Goal: Task Accomplishment & Management: Complete application form

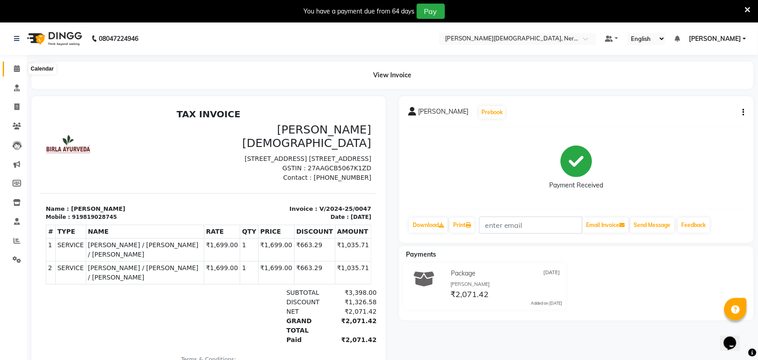
click at [20, 70] on span at bounding box center [17, 69] width 16 height 10
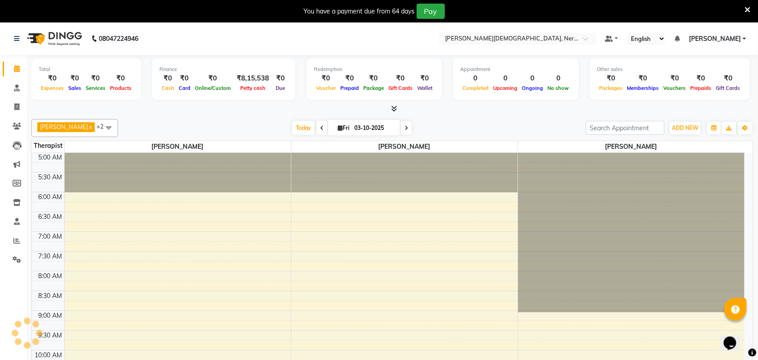
scroll to position [40, 0]
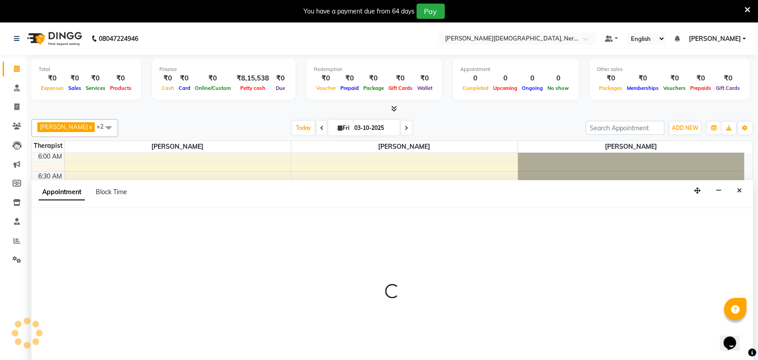
scroll to position [23, 0]
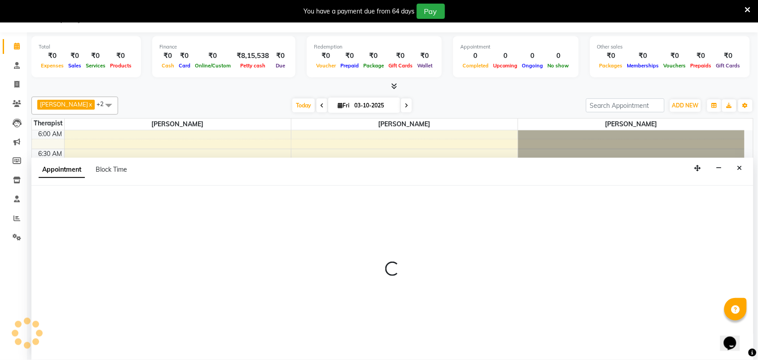
select select "57062"
select select "480"
select select "tentative"
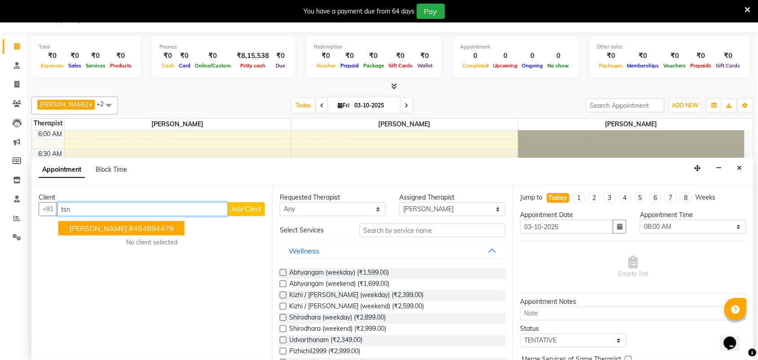
drag, startPoint x: 64, startPoint y: 206, endPoint x: 115, endPoint y: 212, distance: 51.5
click at [115, 212] on input "tsn" at bounding box center [142, 209] width 171 height 14
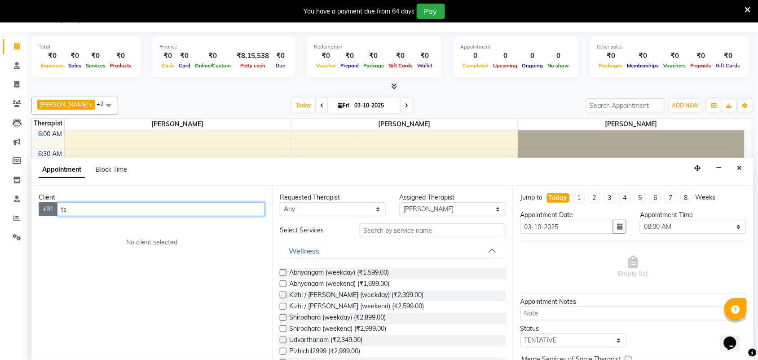
drag, startPoint x: 72, startPoint y: 206, endPoint x: 51, endPoint y: 205, distance: 21.6
click at [51, 205] on div "+91 ts" at bounding box center [152, 209] width 226 height 14
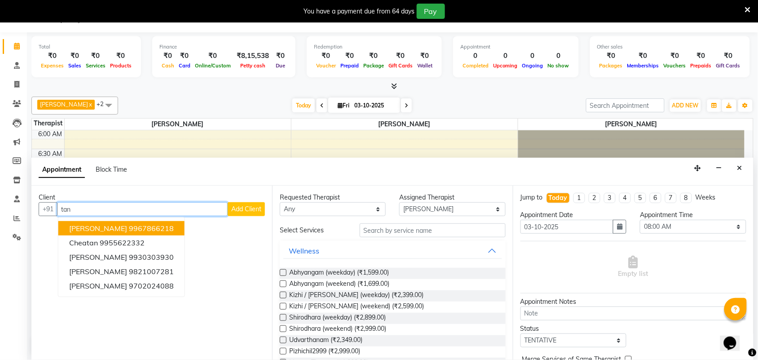
drag, startPoint x: 87, startPoint y: 207, endPoint x: 62, endPoint y: 207, distance: 25.2
click at [62, 207] on input "tan" at bounding box center [142, 209] width 171 height 14
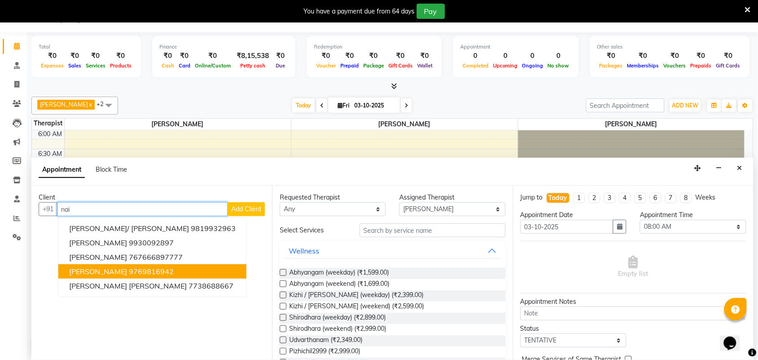
click at [126, 270] on span "[PERSON_NAME]" at bounding box center [98, 271] width 58 height 9
type input "9769816942"
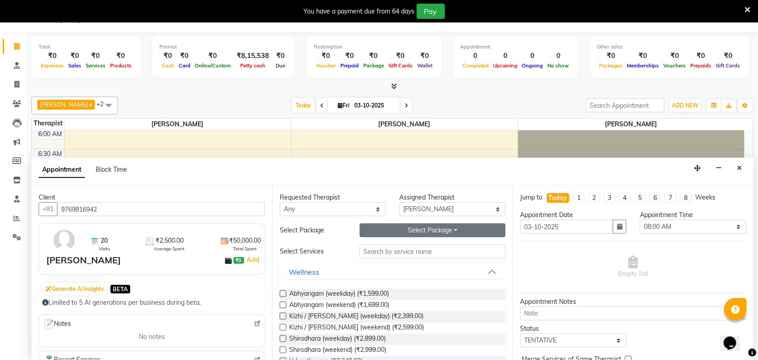
click at [450, 231] on button "Select Package Toggle Dropdown" at bounding box center [433, 230] width 146 height 14
click at [398, 247] on li "Abhyangam (30) 25 K" at bounding box center [404, 249] width 88 height 13
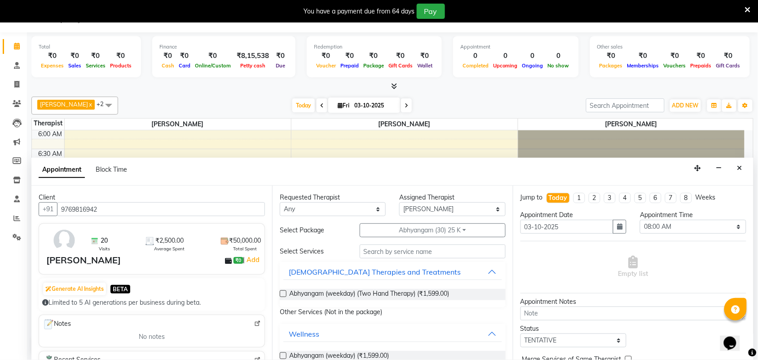
click at [288, 296] on div "Abhyangam (weekday) (Two Hand Therapy) (₹1,599.00)" at bounding box center [393, 294] width 226 height 11
click at [284, 295] on label at bounding box center [283, 293] width 7 height 7
click at [284, 295] on input "checkbox" at bounding box center [283, 295] width 6 height 6
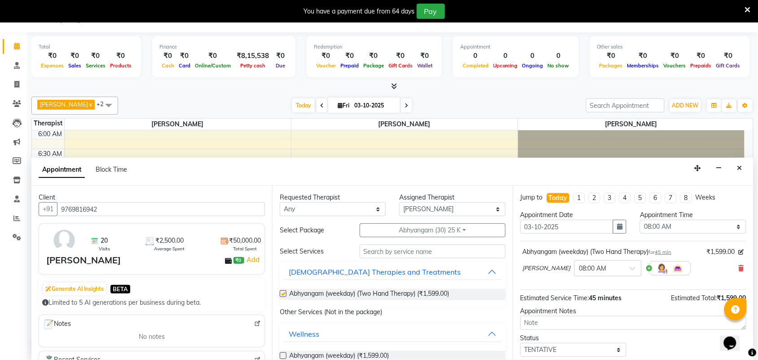
checkbox input "false"
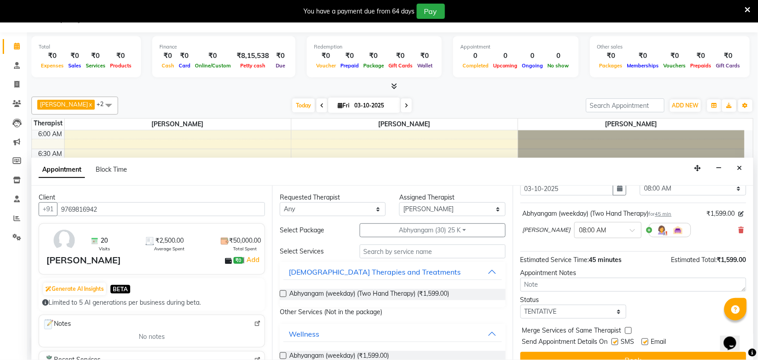
scroll to position [54, 0]
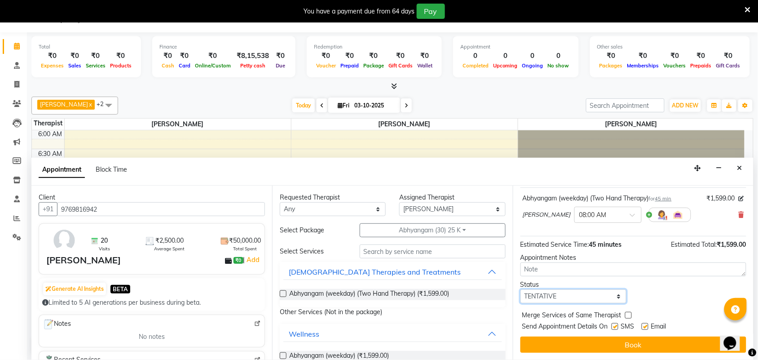
click at [614, 297] on select "Select TENTATIVE CONFIRM CHECK-IN UPCOMING" at bounding box center [574, 296] width 106 height 14
select select "check-in"
click at [521, 289] on select "Select TENTATIVE CONFIRM CHECK-IN UPCOMING" at bounding box center [574, 296] width 106 height 14
click at [614, 323] on label at bounding box center [615, 326] width 7 height 7
click at [614, 324] on input "checkbox" at bounding box center [615, 327] width 6 height 6
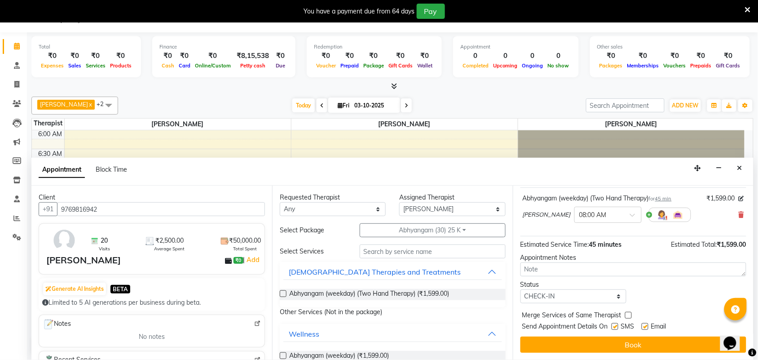
checkbox input "false"
click at [645, 324] on label at bounding box center [645, 326] width 7 height 7
click at [645, 324] on input "checkbox" at bounding box center [645, 327] width 6 height 6
checkbox input "false"
click at [627, 345] on button "Book" at bounding box center [634, 344] width 226 height 16
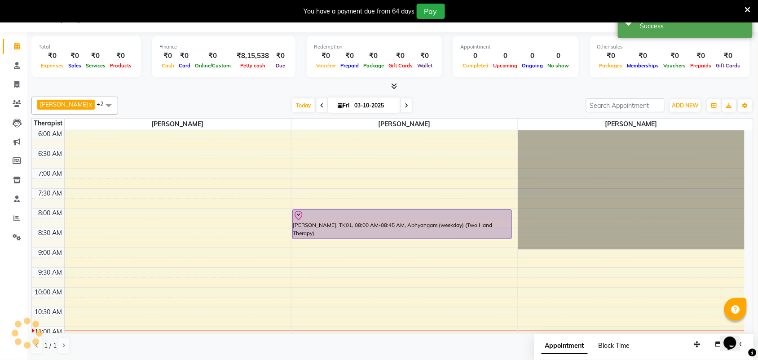
scroll to position [0, 0]
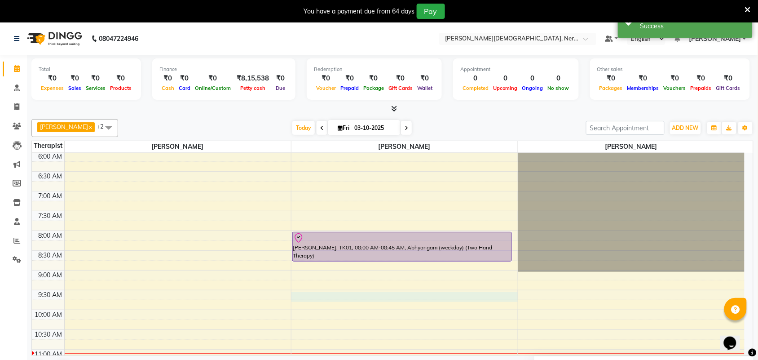
select select "57062"
select select "tentative"
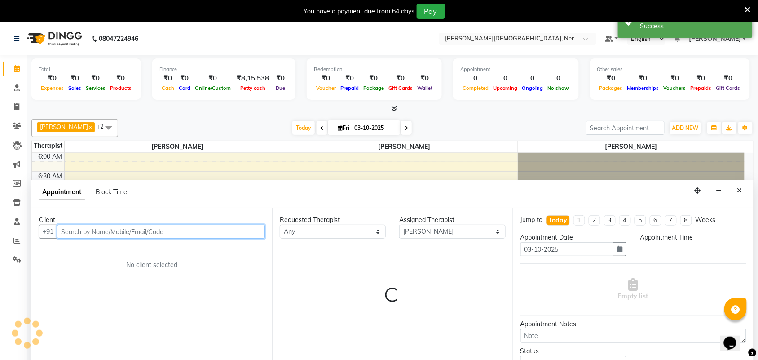
scroll to position [23, 0]
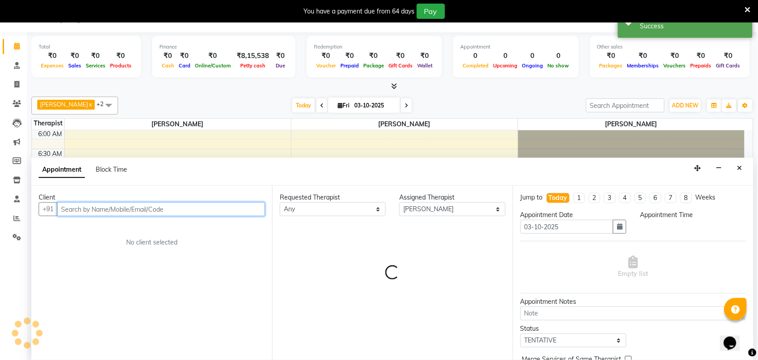
select select "570"
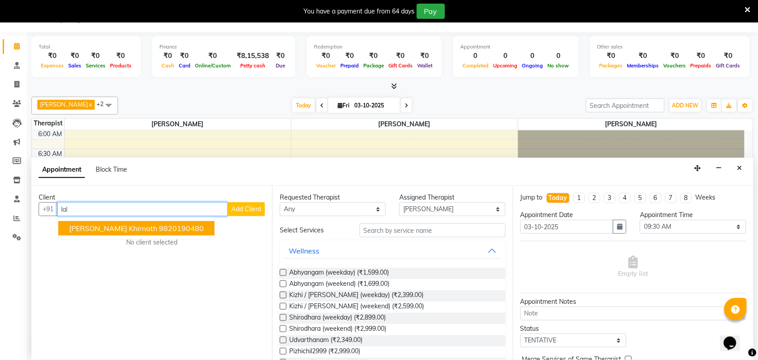
click at [112, 231] on span "[PERSON_NAME] Khirnath" at bounding box center [113, 228] width 88 height 9
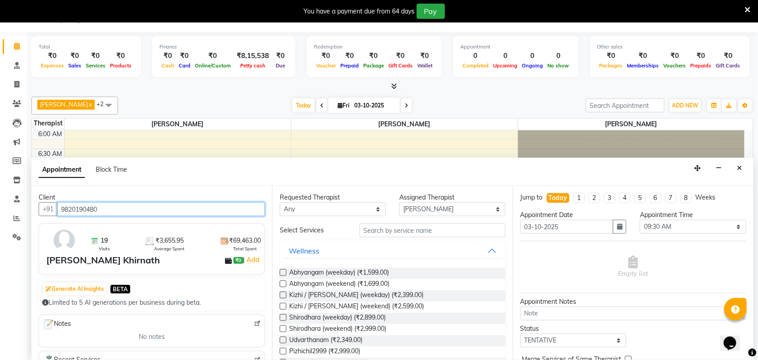
type input "9820190480"
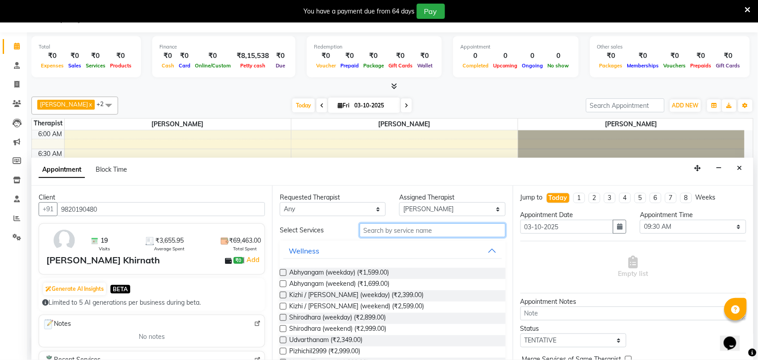
click at [398, 233] on input "text" at bounding box center [433, 230] width 146 height 14
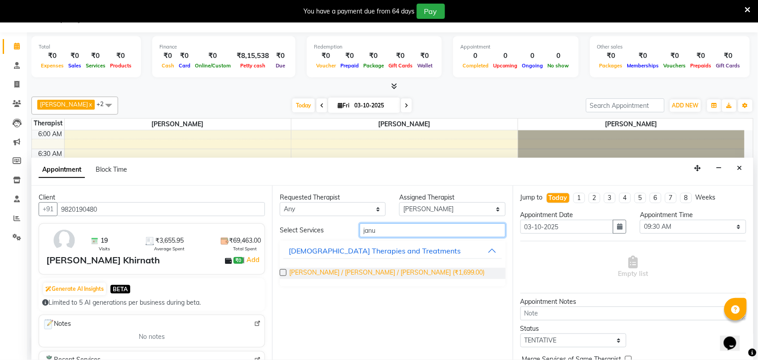
type input "janu"
click at [371, 275] on span "[PERSON_NAME] / [PERSON_NAME] / [PERSON_NAME] (₹1,699.00)" at bounding box center [386, 273] width 195 height 11
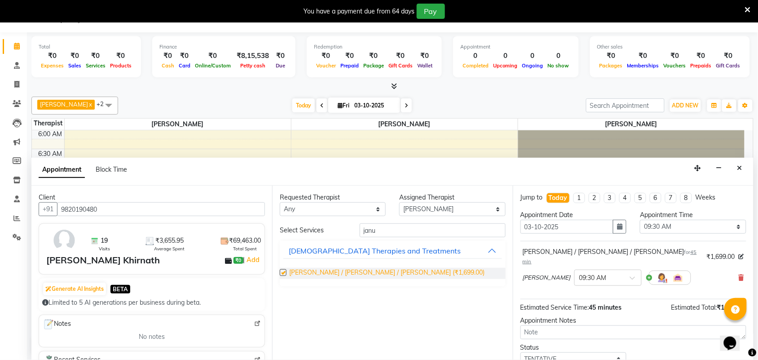
checkbox input "false"
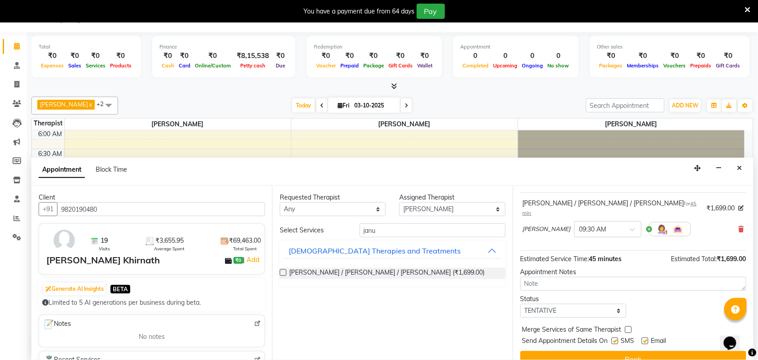
scroll to position [54, 0]
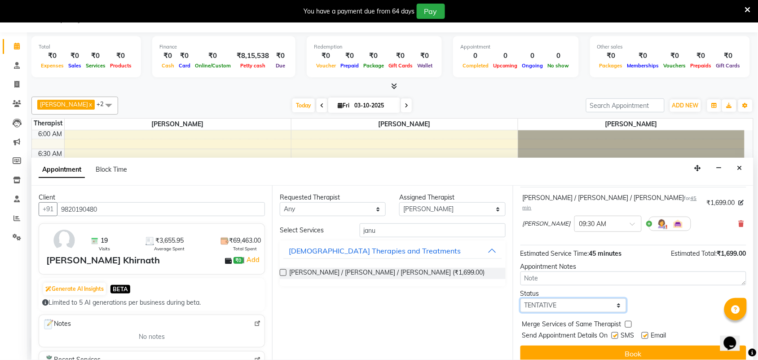
click at [612, 298] on select "Select TENTATIVE CONFIRM CHECK-IN UPCOMING" at bounding box center [574, 305] width 106 height 14
select select "check-in"
click at [521, 298] on select "Select TENTATIVE CONFIRM CHECK-IN UPCOMING" at bounding box center [574, 305] width 106 height 14
click at [612, 332] on label at bounding box center [615, 335] width 7 height 7
click at [612, 333] on input "checkbox" at bounding box center [615, 336] width 6 height 6
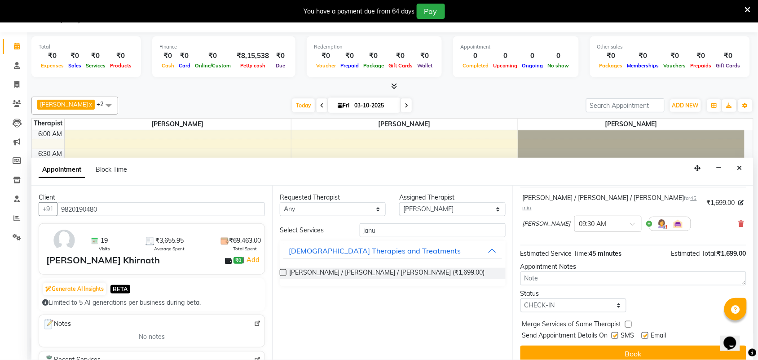
checkbox input "false"
click at [645, 332] on label at bounding box center [645, 335] width 7 height 7
click at [645, 333] on input "checkbox" at bounding box center [645, 336] width 6 height 6
checkbox input "false"
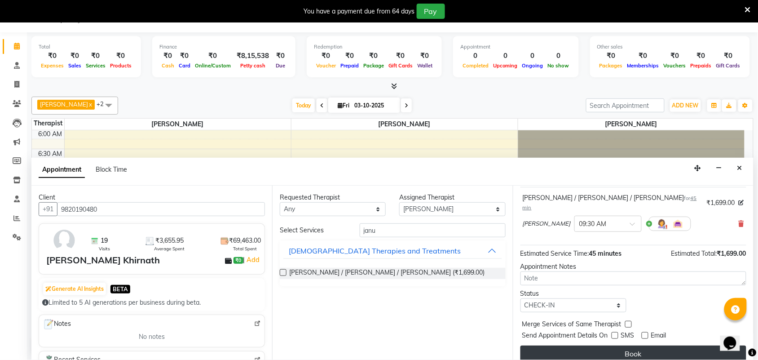
click at [634, 346] on button "Book" at bounding box center [634, 353] width 226 height 16
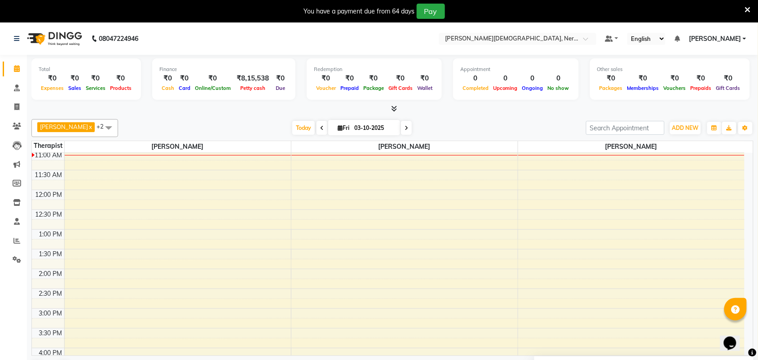
scroll to position [242, 0]
click at [97, 315] on div "5:00 AM 5:30 AM 6:00 AM 6:30 AM 7:00 AM 7:30 AM 8:00 AM 8:30 AM 9:00 AM 9:30 AM…" at bounding box center [388, 266] width 713 height 711
select select "57061"
select select "900"
select select "tentative"
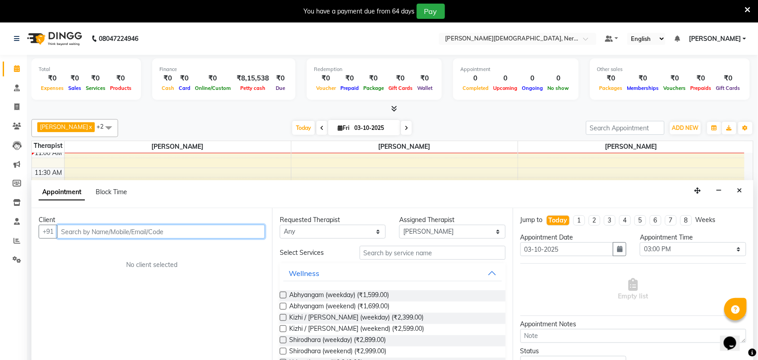
scroll to position [23, 0]
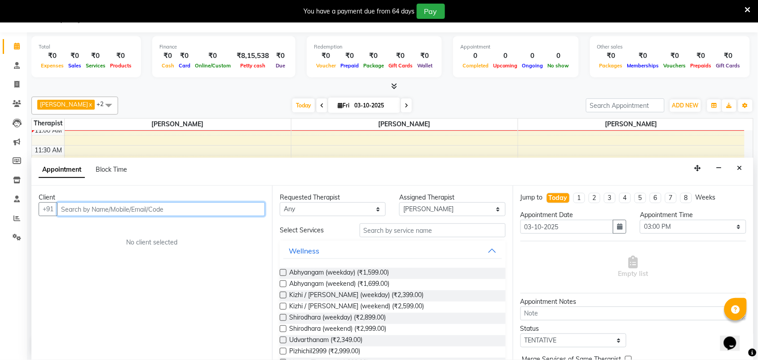
click at [81, 207] on input "text" at bounding box center [161, 209] width 208 height 14
type input "she"
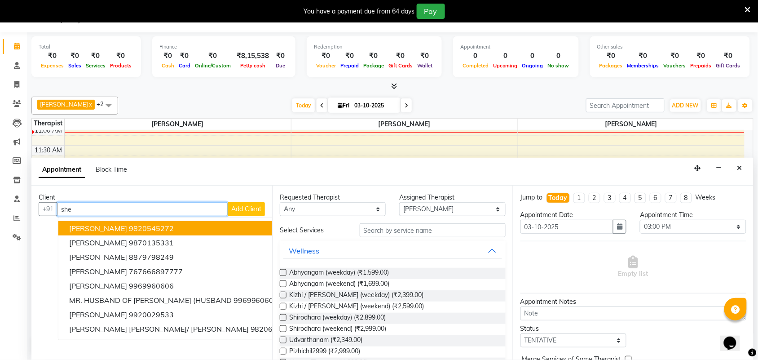
drag, startPoint x: 86, startPoint y: 212, endPoint x: 63, endPoint y: 211, distance: 22.9
click at [63, 211] on input "she" at bounding box center [142, 209] width 171 height 14
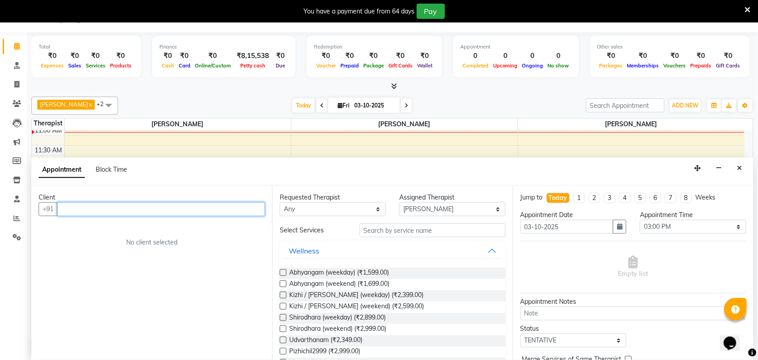
drag, startPoint x: 84, startPoint y: 210, endPoint x: 60, endPoint y: 210, distance: 24.3
click at [60, 210] on input "text" at bounding box center [161, 209] width 208 height 14
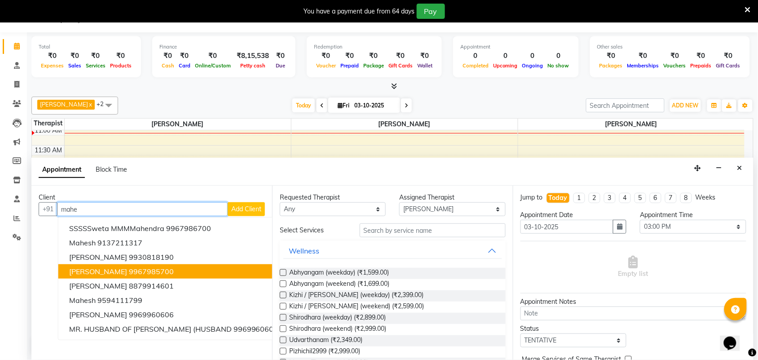
click at [80, 272] on span "[PERSON_NAME]" at bounding box center [98, 271] width 58 height 9
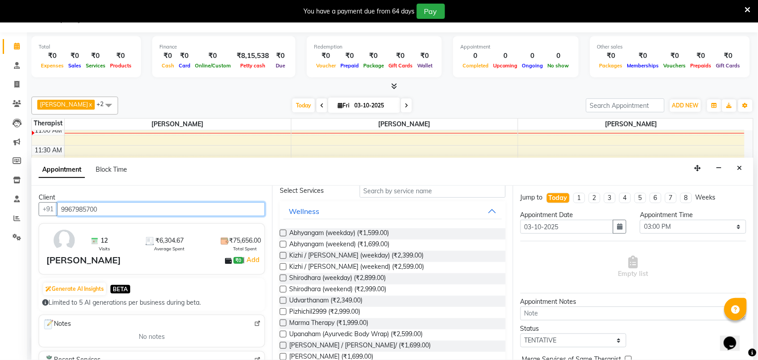
scroll to position [56, 0]
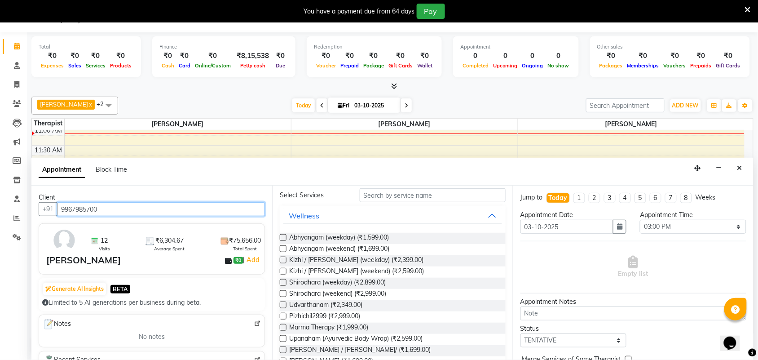
type input "9967985700"
click at [322, 217] on button "Wellness" at bounding box center [392, 216] width 219 height 16
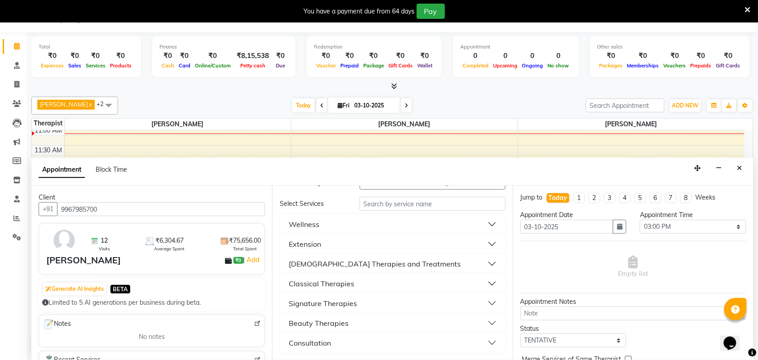
scroll to position [48, 0]
click at [18, 103] on icon at bounding box center [17, 103] width 9 height 7
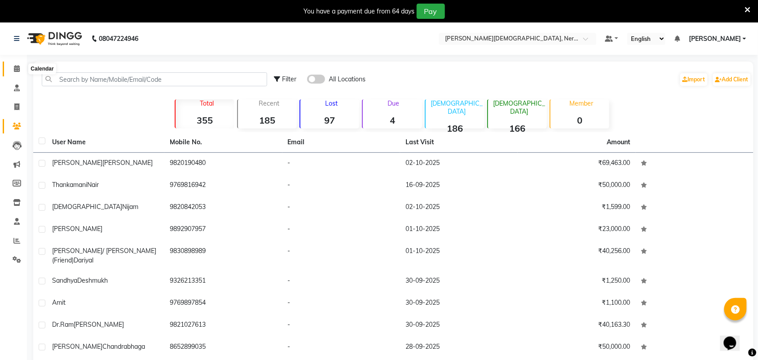
click at [15, 68] on icon at bounding box center [17, 68] width 6 height 7
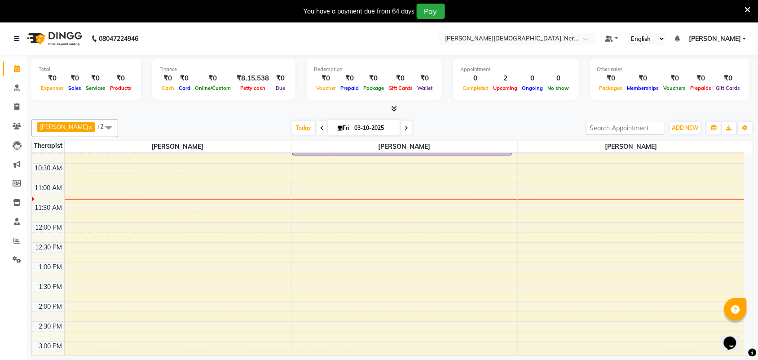
scroll to position [218, 0]
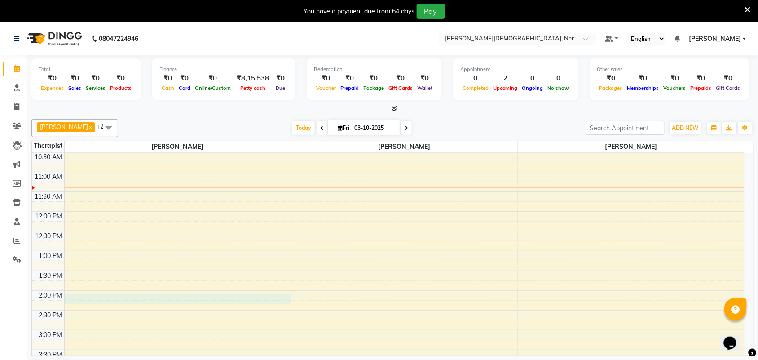
click at [143, 302] on div "5:00 AM 5:30 AM 6:00 AM 6:30 AM 7:00 AM 7:30 AM 8:00 AM 8:30 AM 9:00 AM 9:30 AM…" at bounding box center [388, 290] width 713 height 711
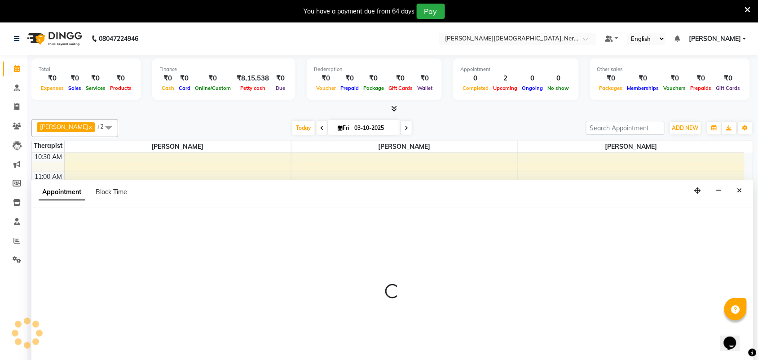
scroll to position [23, 0]
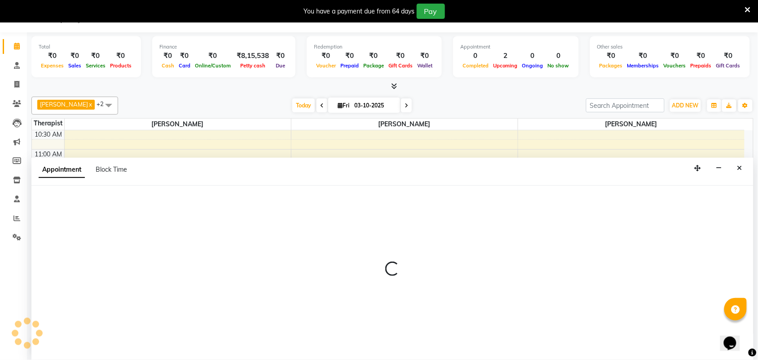
select select "57061"
select select "840"
select select "tentative"
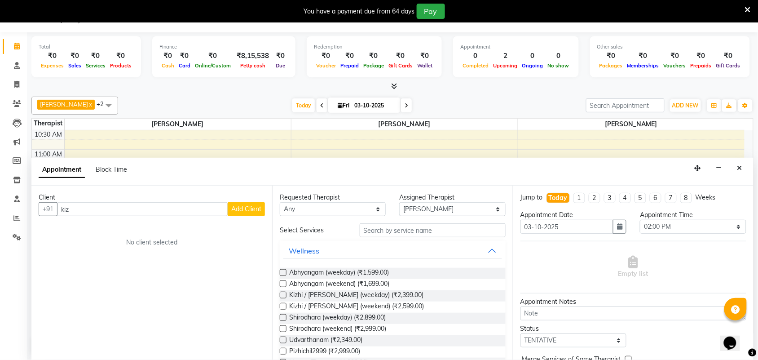
drag, startPoint x: 116, startPoint y: 216, endPoint x: 4, endPoint y: 209, distance: 112.5
click at [4, 209] on app-home "08047224946 Select Location × Birla Ayurveda, Nerul West Default Panel My Panel…" at bounding box center [379, 180] width 758 height 360
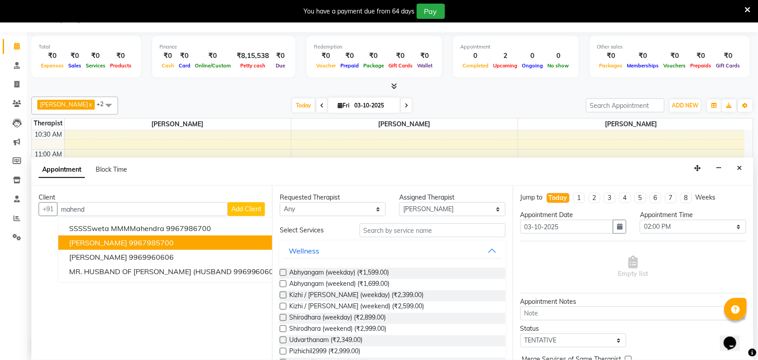
click at [115, 241] on span "[PERSON_NAME]" at bounding box center [98, 242] width 58 height 9
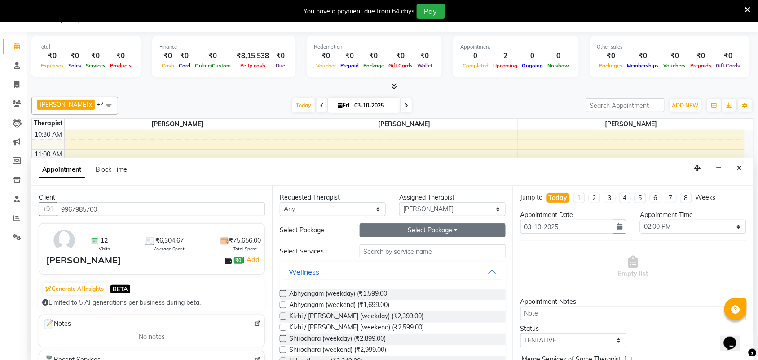
type input "9967985700"
click at [449, 230] on button "Select Package Toggle Dropdown" at bounding box center [433, 230] width 146 height 14
click at [407, 263] on li "[PERSON_NAME]" at bounding box center [399, 262] width 79 height 13
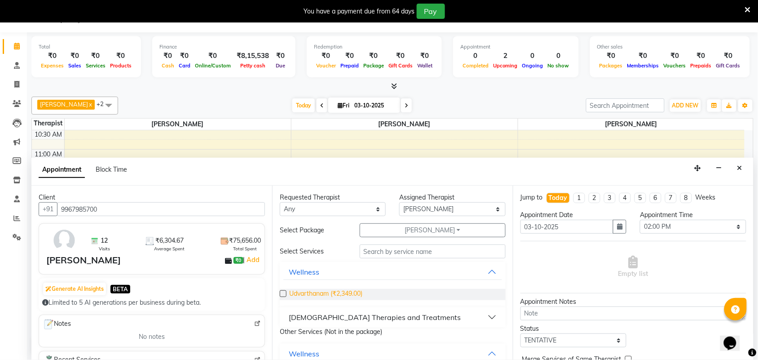
click at [329, 296] on span "Udvarthanam (₹2,349.00)" at bounding box center [325, 294] width 73 height 11
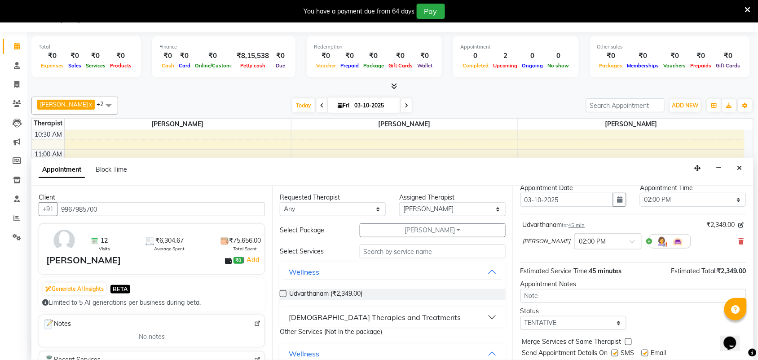
scroll to position [54, 0]
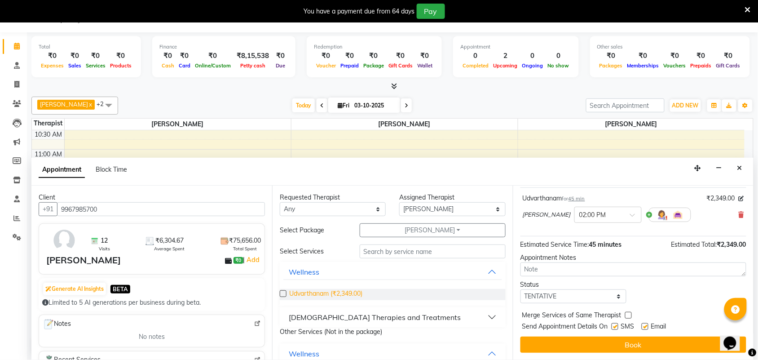
click at [336, 295] on span "Udvarthanam (₹2,349.00)" at bounding box center [325, 294] width 73 height 11
checkbox input "false"
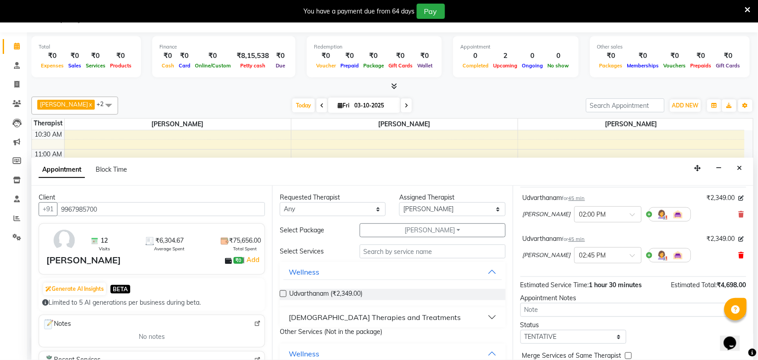
click at [739, 257] on icon at bounding box center [741, 255] width 5 height 6
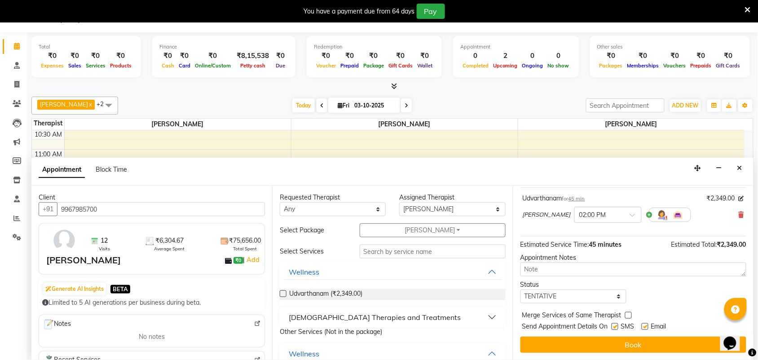
click at [616, 329] on label at bounding box center [615, 326] width 7 height 7
click at [616, 329] on input "checkbox" at bounding box center [615, 327] width 6 height 6
checkbox input "false"
click at [644, 326] on label at bounding box center [645, 326] width 7 height 7
click at [644, 326] on input "checkbox" at bounding box center [645, 327] width 6 height 6
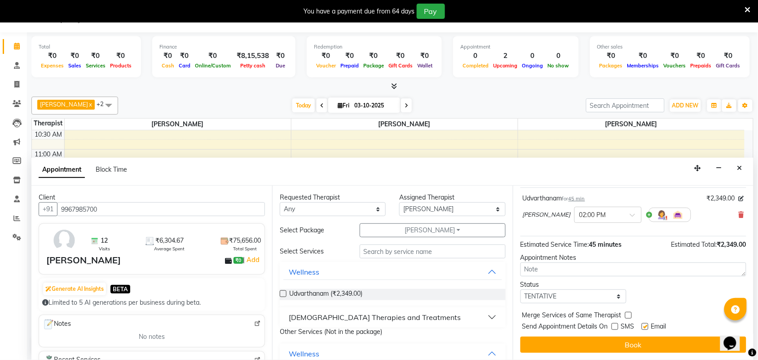
checkbox input "false"
click at [638, 339] on button "Book" at bounding box center [634, 344] width 226 height 16
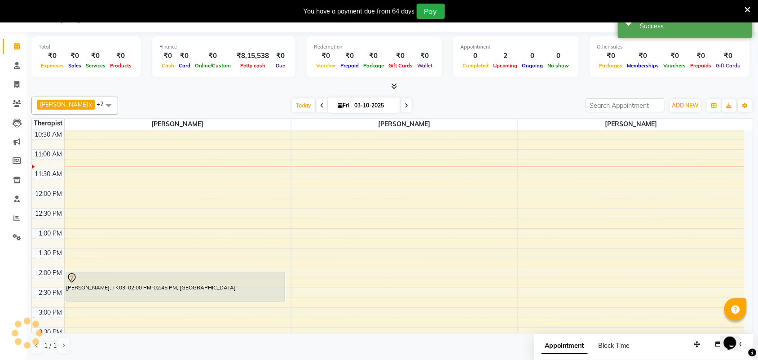
scroll to position [0, 0]
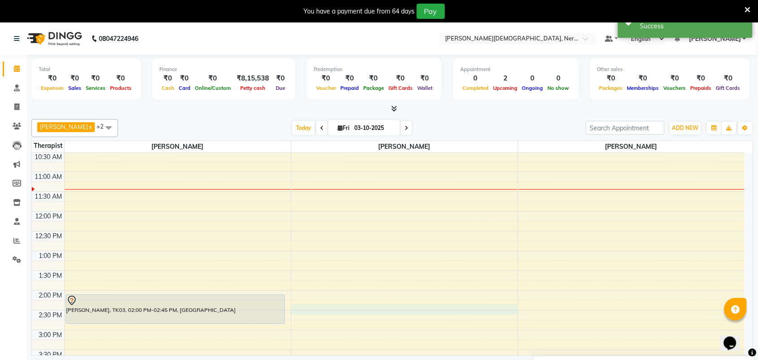
click at [351, 311] on div "5:00 AM 5:30 AM 6:00 AM 6:30 AM 7:00 AM 7:30 AM 8:00 AM 8:30 AM 9:00 AM 9:30 AM…" at bounding box center [388, 290] width 713 height 711
select select "57062"
select select "tentative"
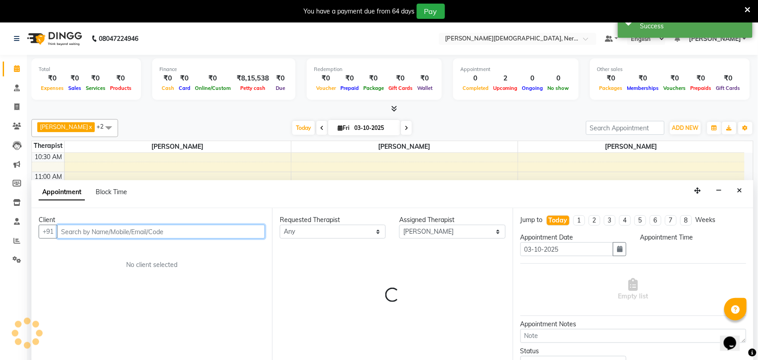
scroll to position [23, 0]
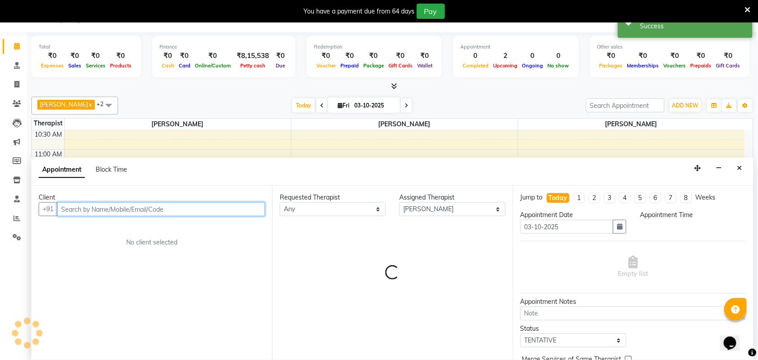
select select "855"
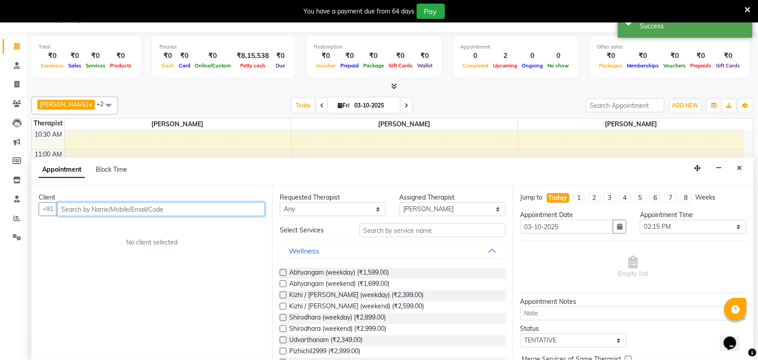
click at [149, 210] on input "text" at bounding box center [161, 209] width 208 height 14
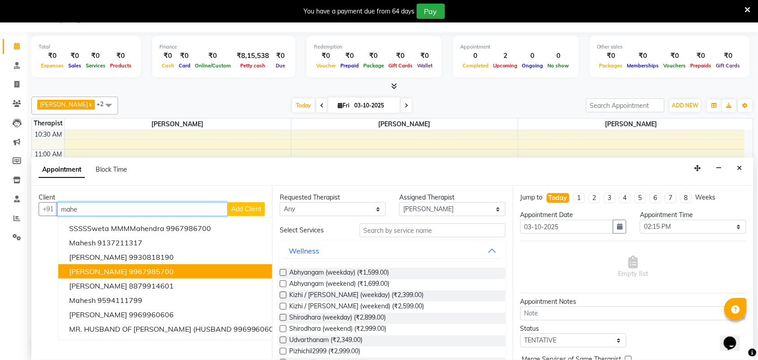
click at [158, 268] on ngb-highlight "9967985700" at bounding box center [151, 271] width 45 height 9
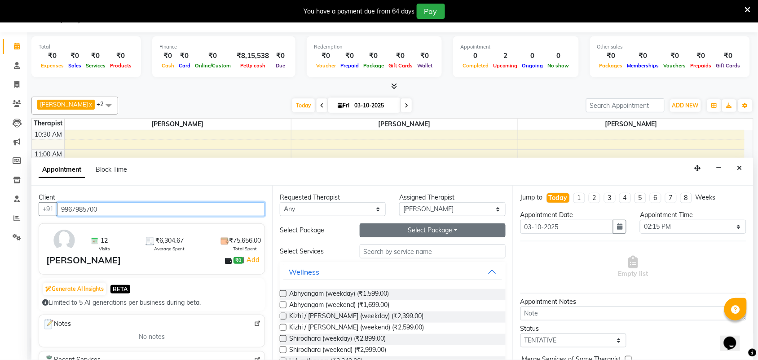
type input "9967985700"
click at [440, 232] on button "Select Package Toggle Dropdown" at bounding box center [433, 230] width 146 height 14
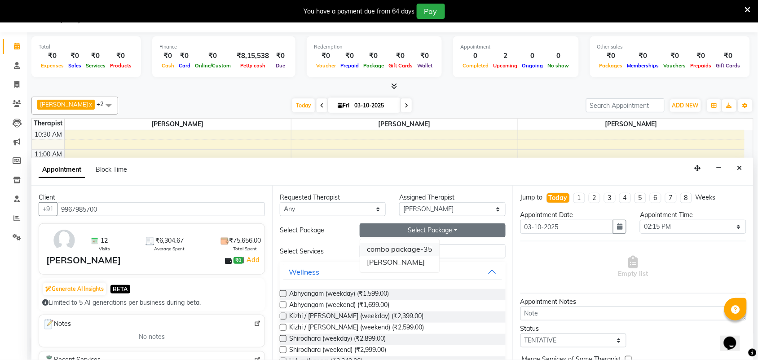
click at [409, 250] on li "combo package-35" at bounding box center [399, 249] width 79 height 13
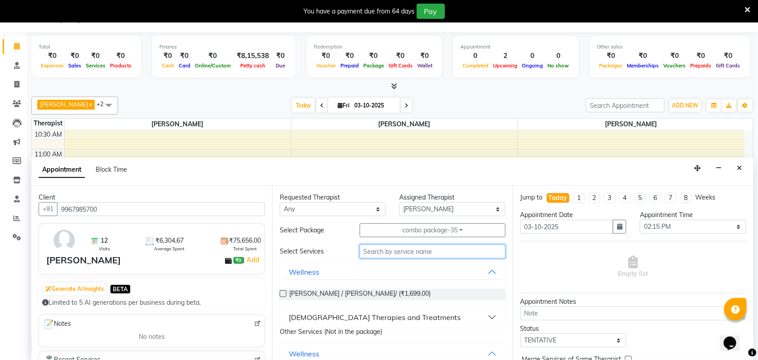
click at [379, 252] on input "text" at bounding box center [433, 251] width 146 height 14
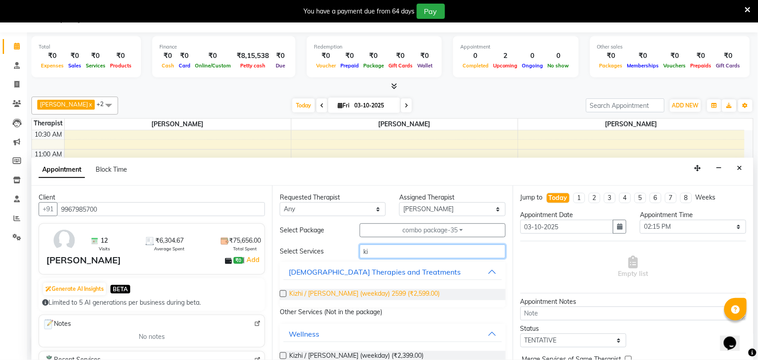
type input "ki"
click at [373, 293] on span "Kizhi / [PERSON_NAME] (weekday) 2599 (₹2,599.00)" at bounding box center [364, 294] width 150 height 11
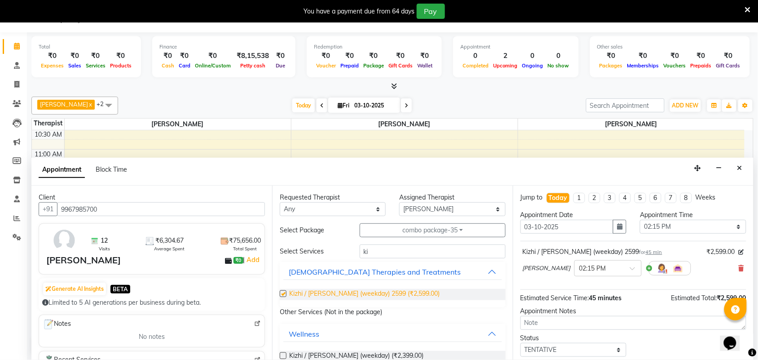
checkbox input "false"
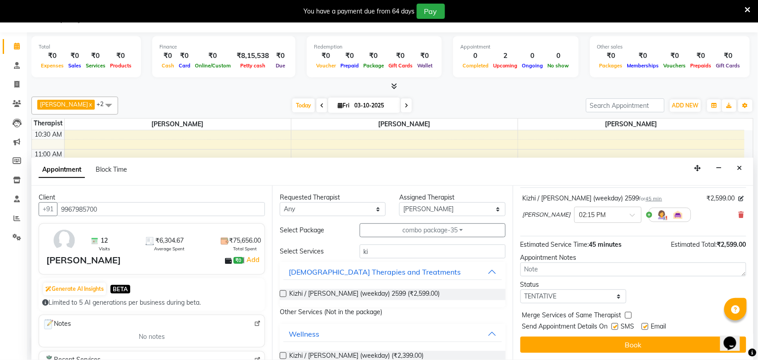
click at [618, 326] on label at bounding box center [615, 326] width 7 height 7
click at [618, 326] on input "checkbox" at bounding box center [615, 327] width 6 height 6
checkbox input "false"
click at [646, 323] on label at bounding box center [645, 326] width 7 height 7
click at [646, 324] on input "checkbox" at bounding box center [645, 327] width 6 height 6
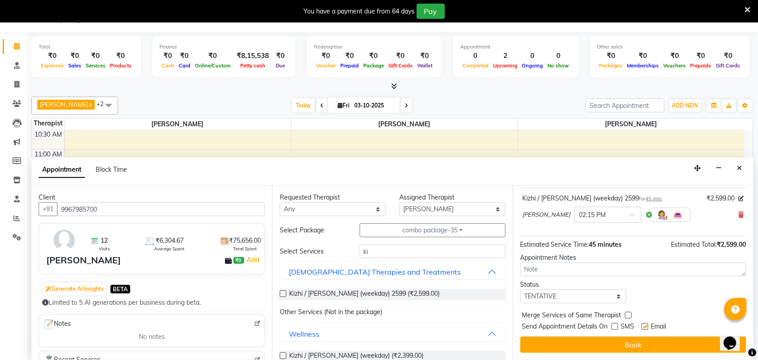
checkbox input "false"
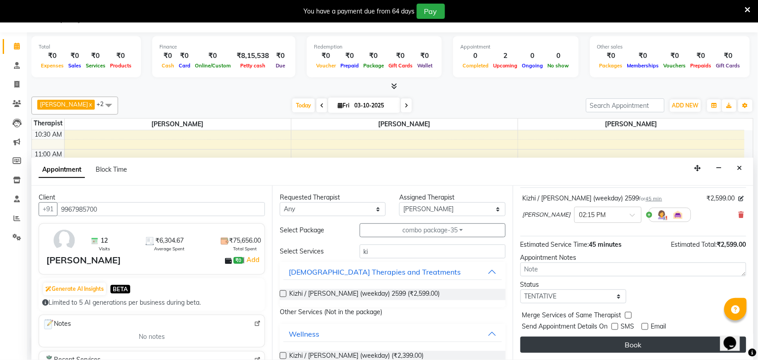
click at [626, 344] on button "Book" at bounding box center [634, 344] width 226 height 16
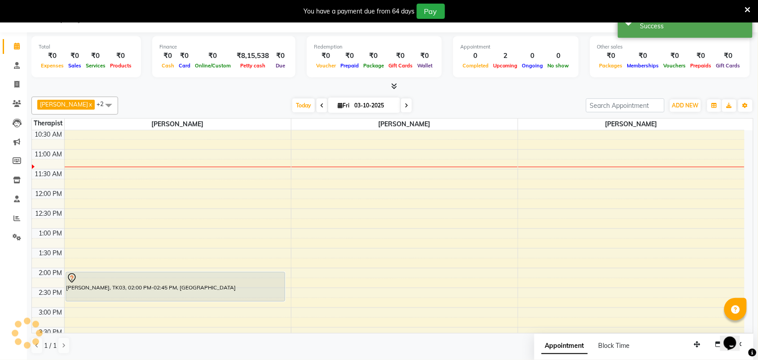
scroll to position [0, 0]
